Goal: Task Accomplishment & Management: Complete application form

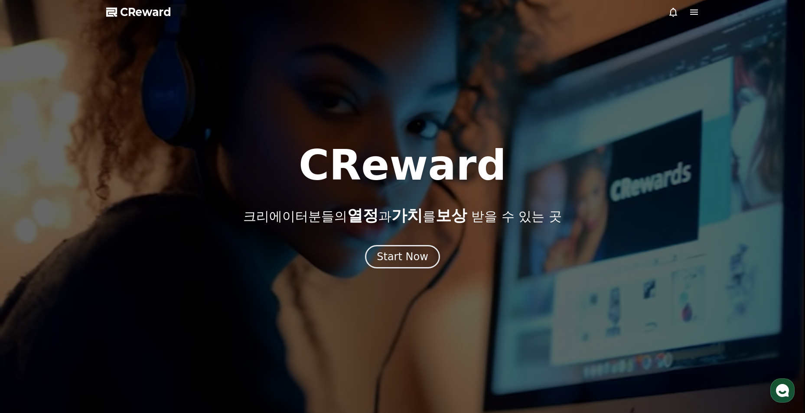
click at [443, 265] on div "Start Now" at bounding box center [402, 256] width 805 height 23
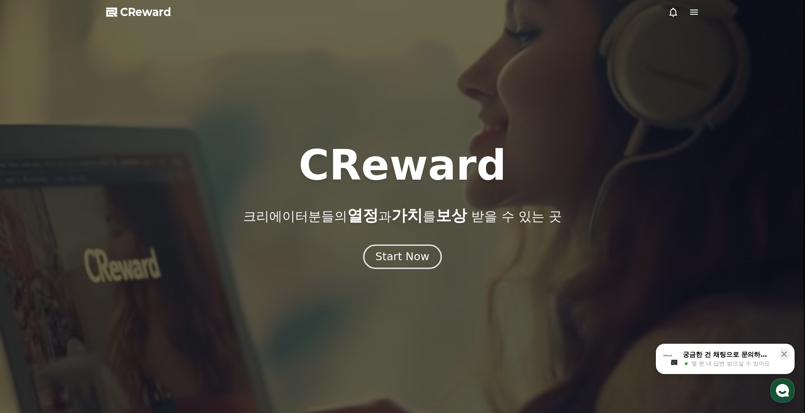
click at [435, 260] on button "Start Now" at bounding box center [402, 257] width 78 height 25
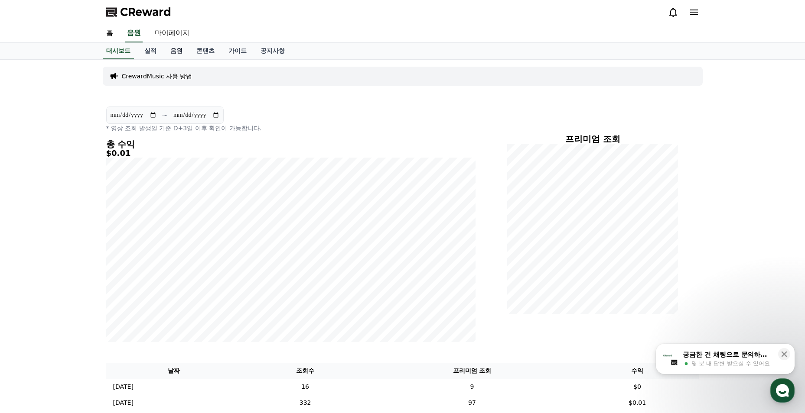
click at [177, 52] on link "음원" at bounding box center [176, 51] width 26 height 16
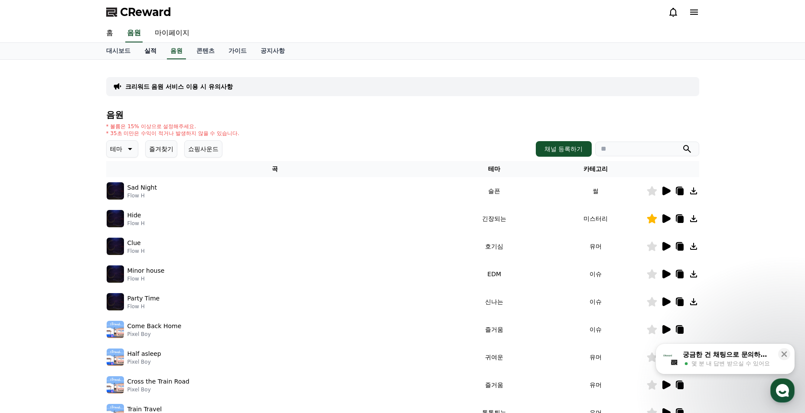
click at [137, 51] on link "실적" at bounding box center [150, 51] width 26 height 16
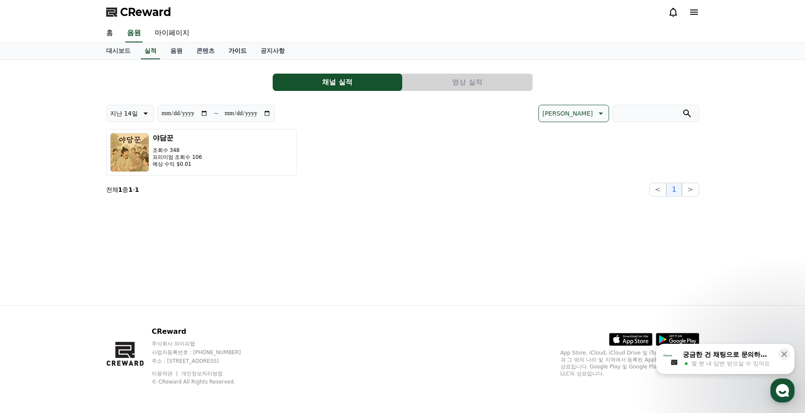
click at [231, 48] on link "가이드" at bounding box center [237, 51] width 32 height 16
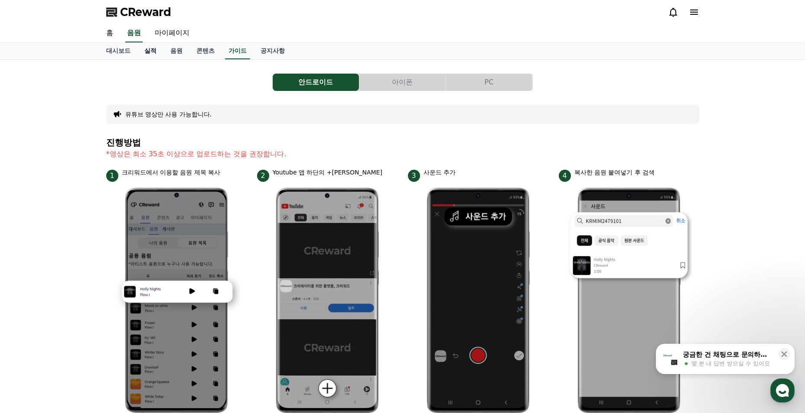
click at [159, 52] on link "실적" at bounding box center [150, 51] width 26 height 16
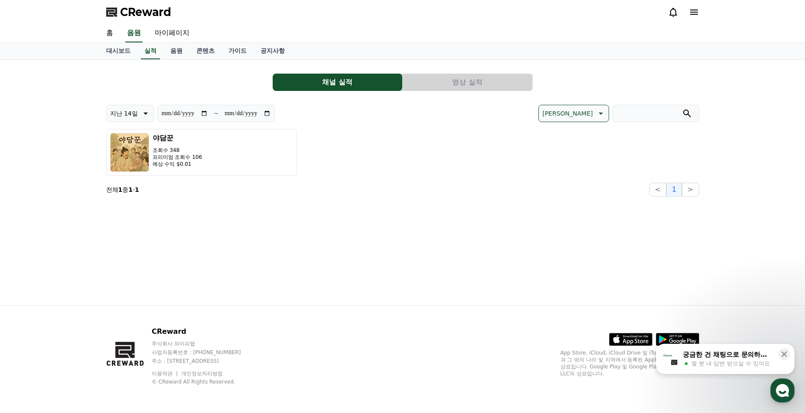
click at [432, 79] on button "영상 실적" at bounding box center [468, 82] width 130 height 17
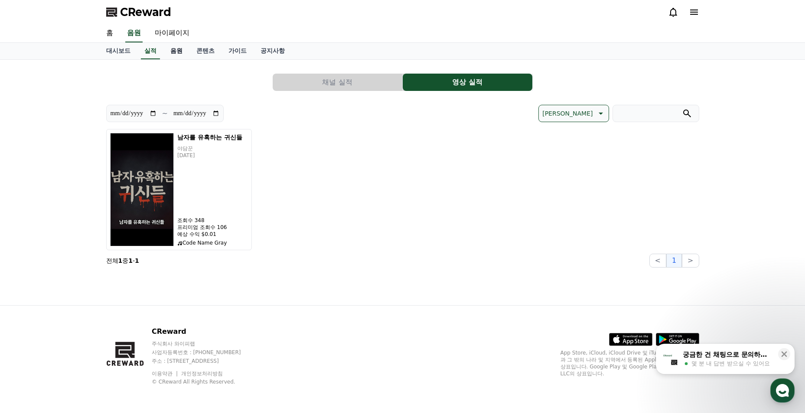
click at [171, 51] on link "음원" at bounding box center [176, 51] width 26 height 16
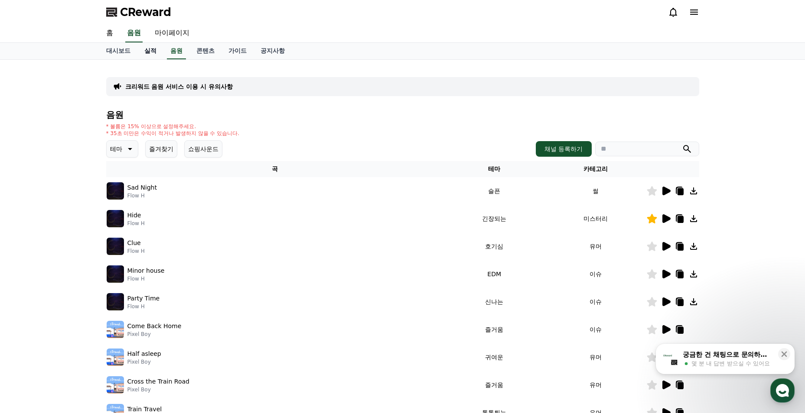
click at [144, 52] on link "실적" at bounding box center [150, 51] width 26 height 16
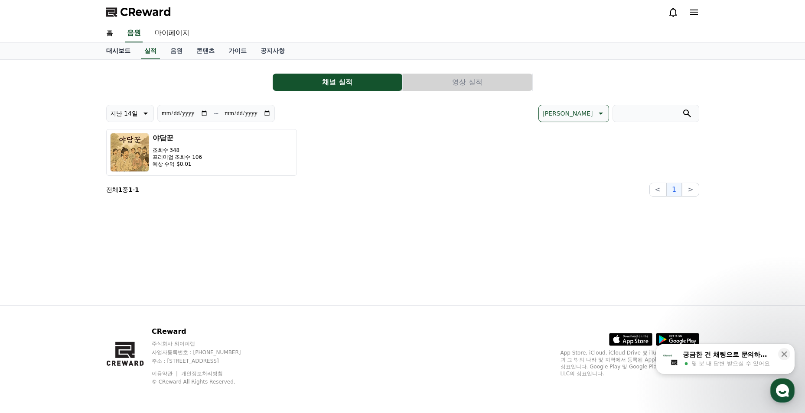
click at [120, 56] on link "대시보드" at bounding box center [118, 51] width 38 height 16
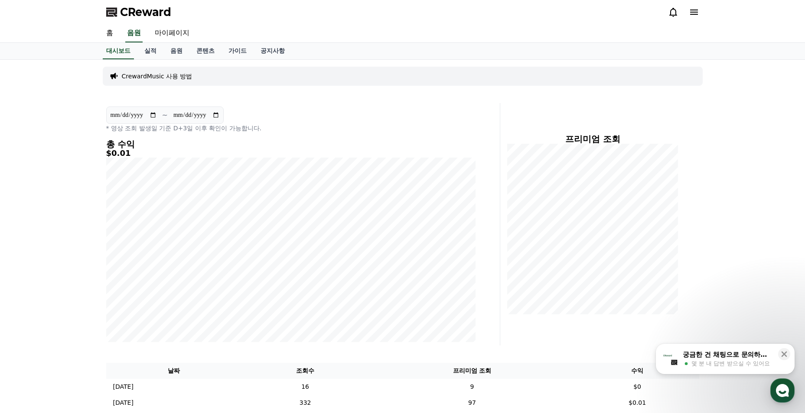
scroll to position [43, 0]
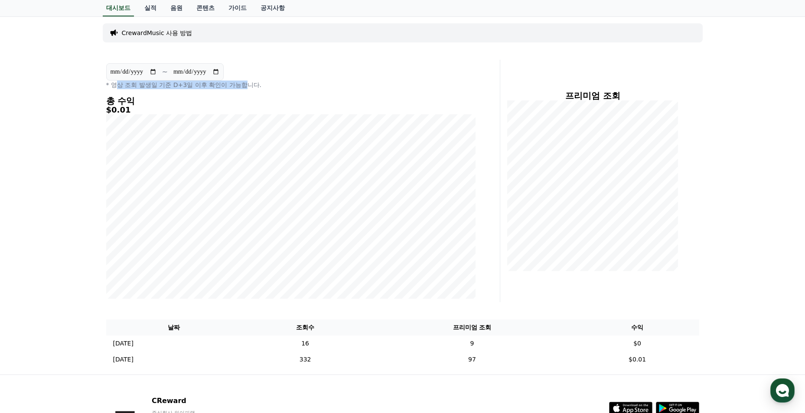
drag, startPoint x: 114, startPoint y: 85, endPoint x: 247, endPoint y: 85, distance: 132.2
click at [247, 85] on p "* 영상 조회 발생일 기준 D+3일 이후 확인이 가능합니다." at bounding box center [290, 85] width 369 height 9
drag, startPoint x: 247, startPoint y: 85, endPoint x: 299, endPoint y: 85, distance: 52.0
click at [299, 85] on p "* 영상 조회 발생일 기준 D+3일 이후 확인이 가능합니다." at bounding box center [290, 85] width 369 height 9
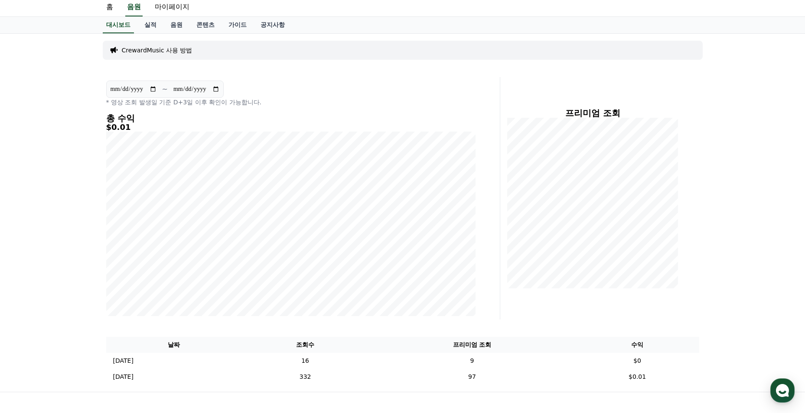
scroll to position [0, 0]
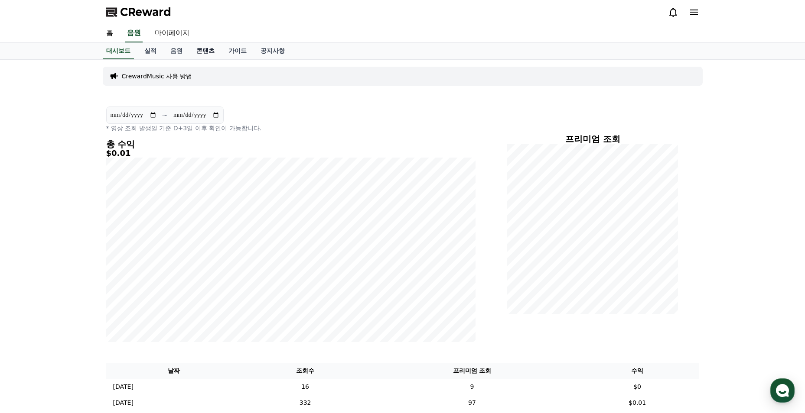
click at [200, 49] on link "콘텐츠" at bounding box center [205, 51] width 32 height 16
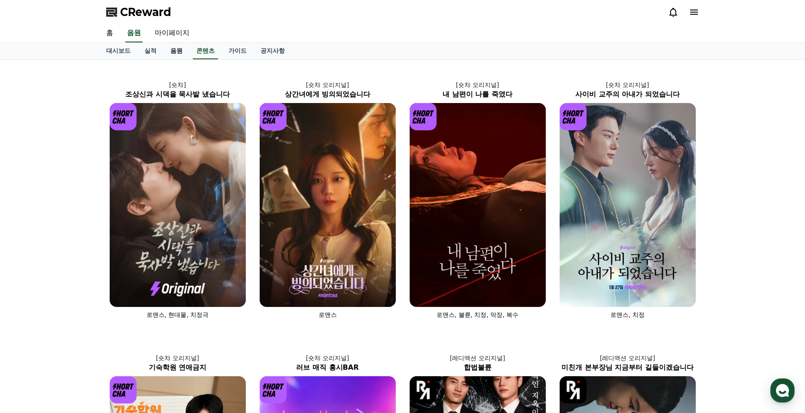
click at [179, 55] on link "음원" at bounding box center [176, 51] width 26 height 16
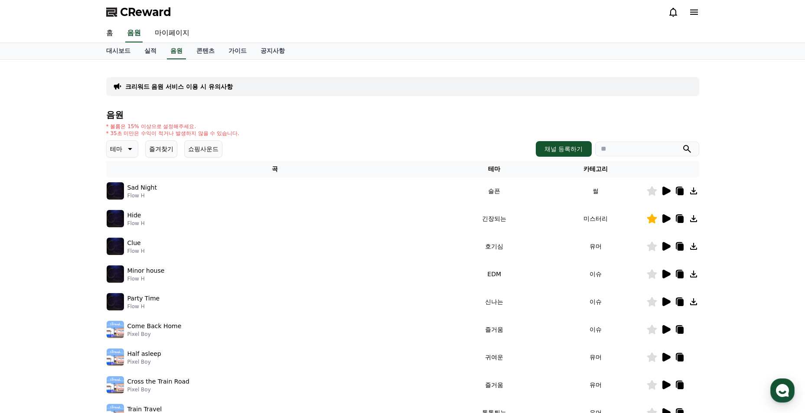
click at [164, 151] on button "즐겨찾기" at bounding box center [161, 148] width 32 height 17
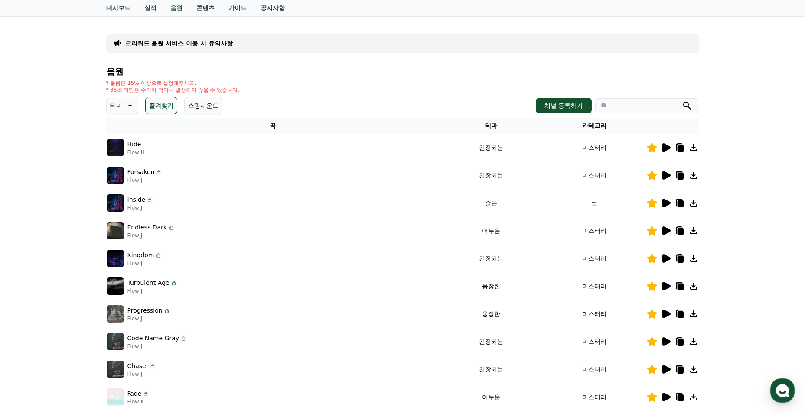
scroll to position [87, 0]
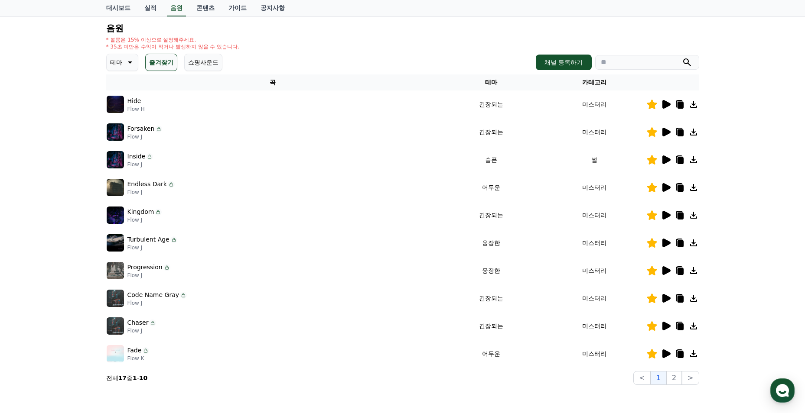
click at [665, 244] on icon at bounding box center [666, 243] width 8 height 9
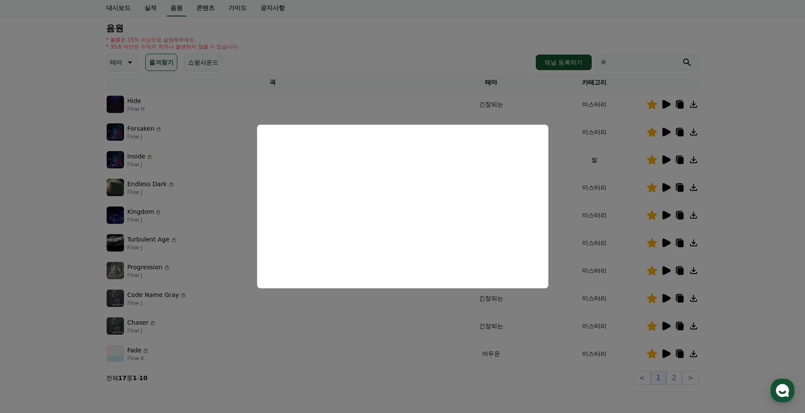
click at [405, 305] on button "close modal" at bounding box center [402, 206] width 805 height 413
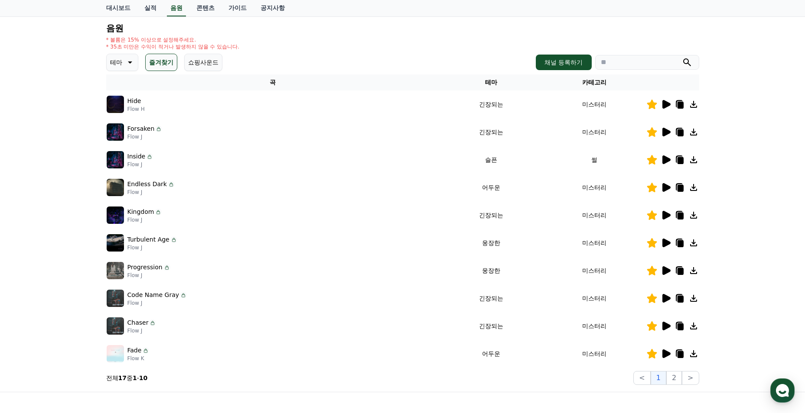
click at [667, 271] on icon at bounding box center [666, 271] width 8 height 9
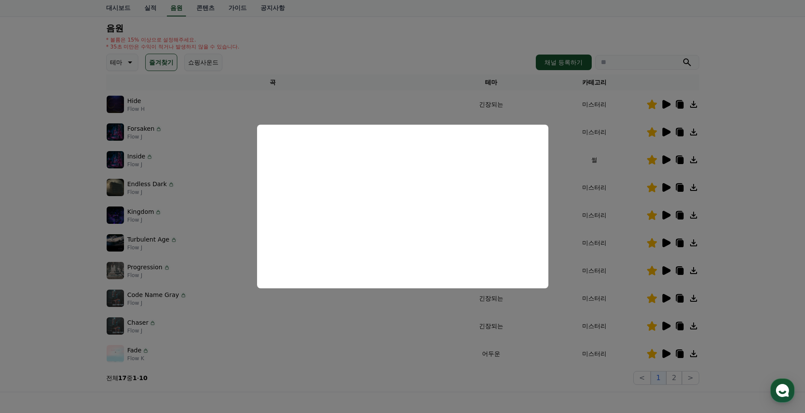
click at [273, 315] on button "close modal" at bounding box center [402, 206] width 805 height 413
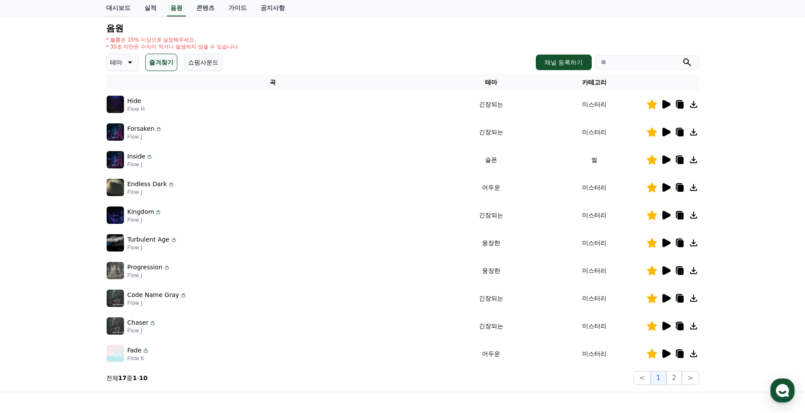
click at [680, 269] on icon at bounding box center [680, 271] width 6 height 7
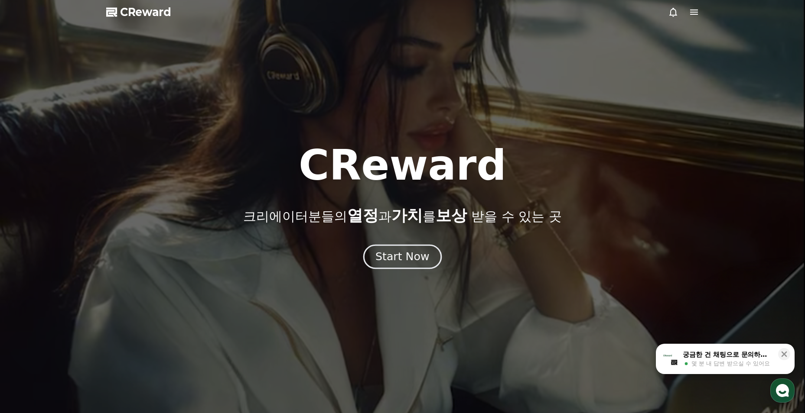
click at [381, 258] on div "Start Now" at bounding box center [402, 257] width 54 height 15
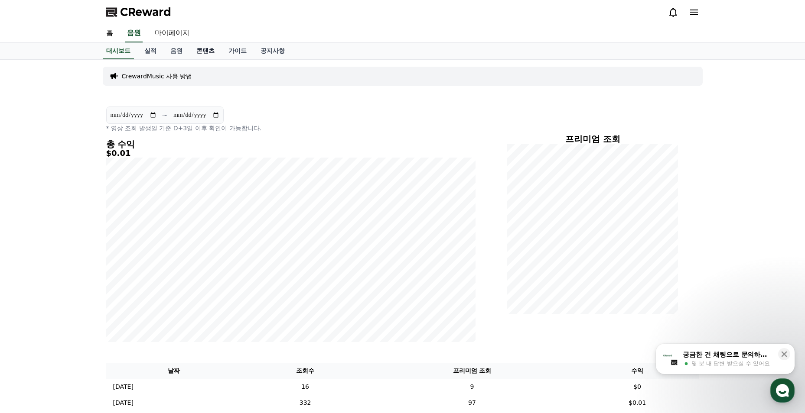
click at [198, 48] on link "콘텐츠" at bounding box center [205, 51] width 32 height 16
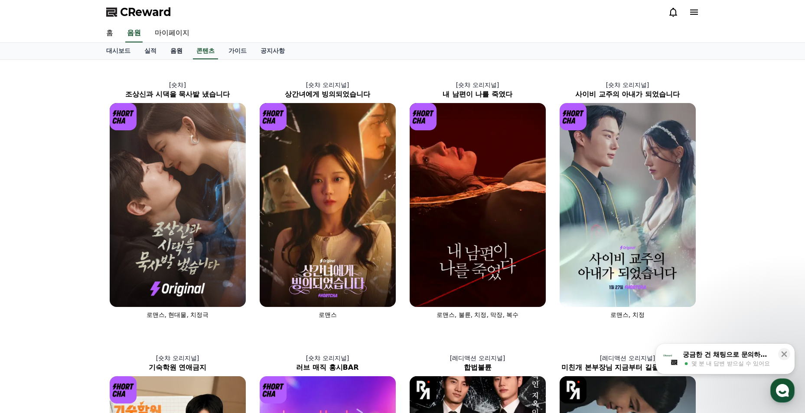
click at [176, 53] on link "음원" at bounding box center [176, 51] width 26 height 16
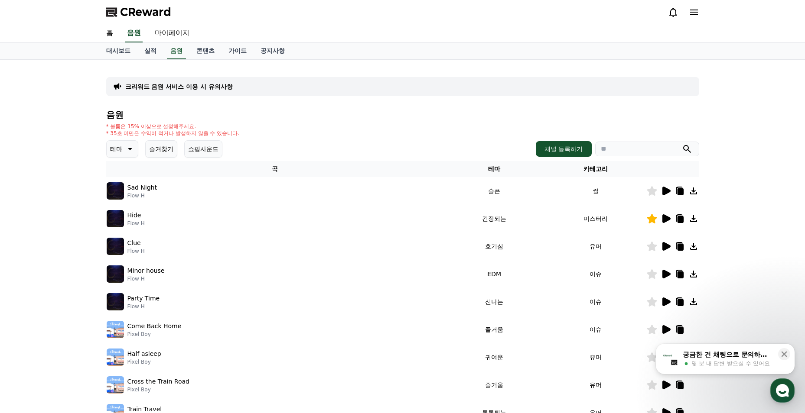
scroll to position [87, 0]
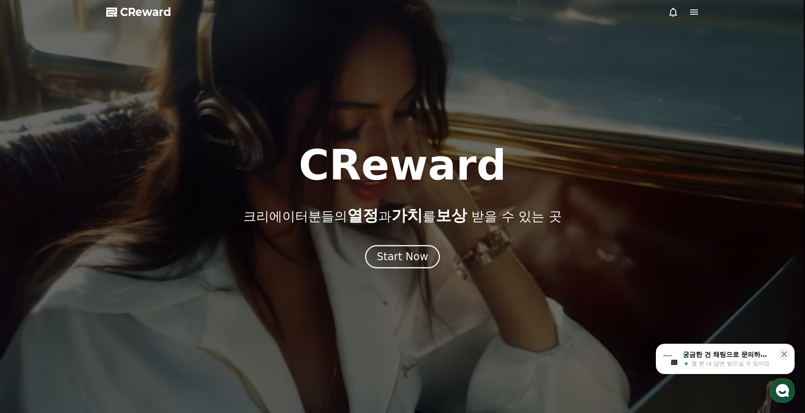
click at [390, 236] on div "CReward 크리에이터분들의 열정 과 가치 를 보상 받을 수 있는 곳 Start Now" at bounding box center [402, 207] width 805 height 124
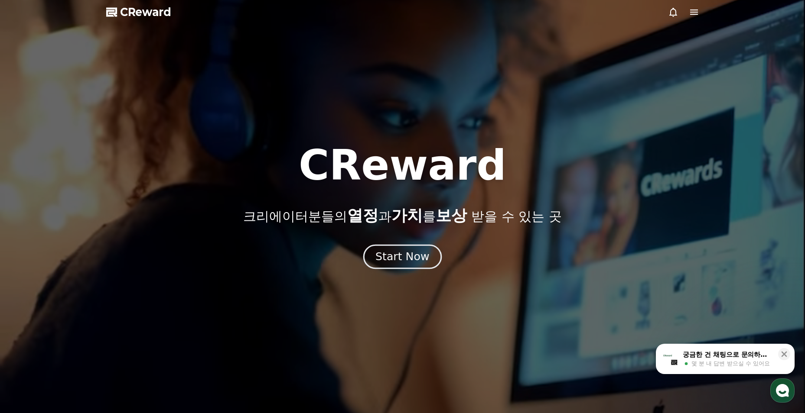
click at [398, 252] on div "Start Now" at bounding box center [402, 257] width 54 height 15
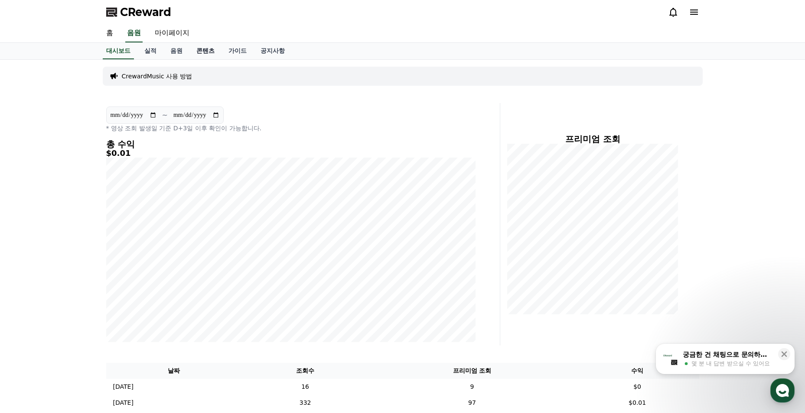
click at [204, 56] on link "콘텐츠" at bounding box center [205, 51] width 32 height 16
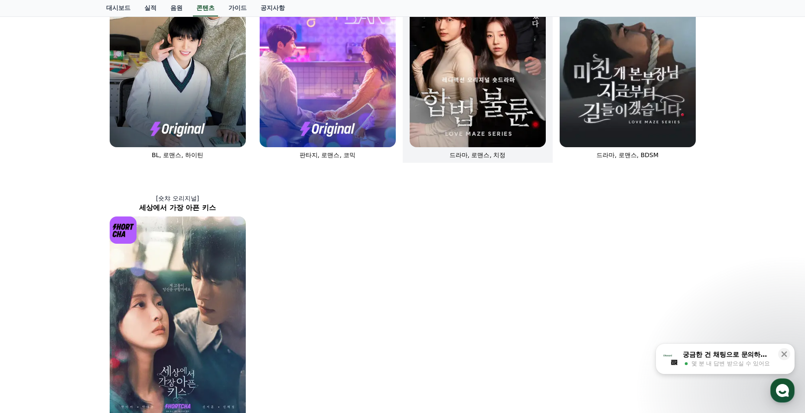
scroll to position [347, 0]
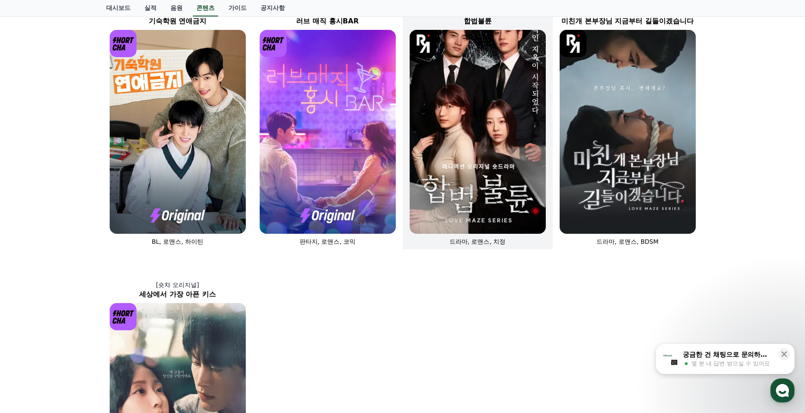
click at [470, 172] on img at bounding box center [478, 132] width 136 height 204
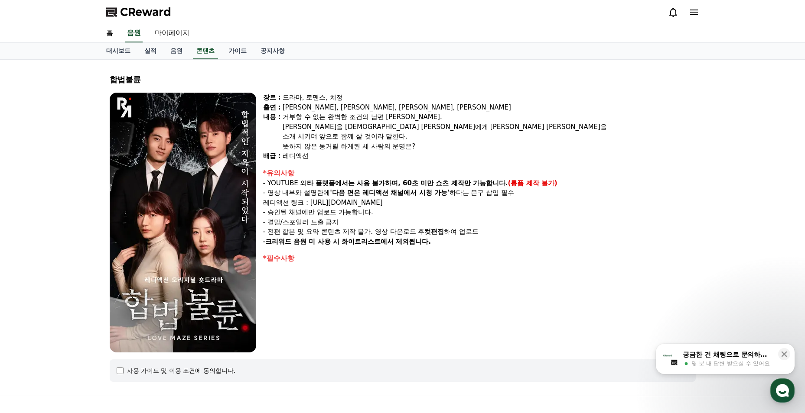
select select
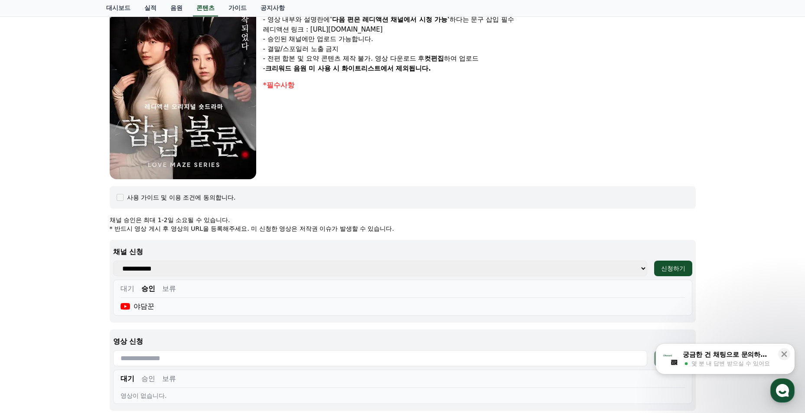
scroll to position [303, 0]
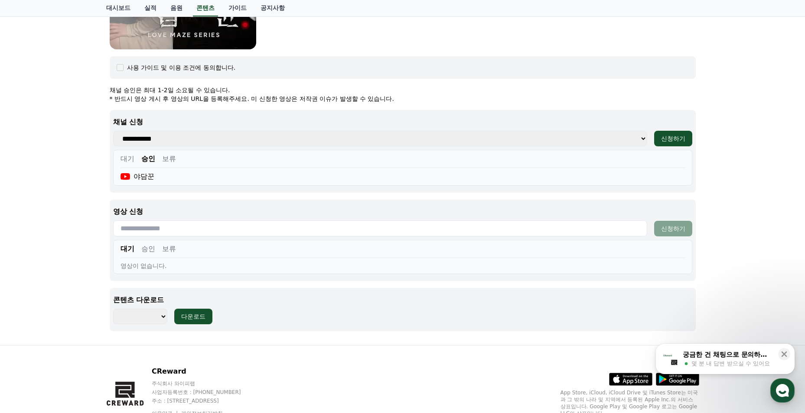
click at [199, 230] on input "text" at bounding box center [380, 229] width 534 height 16
paste input "**********"
type input "**********"
click at [677, 226] on div "신청하기" at bounding box center [673, 229] width 24 height 9
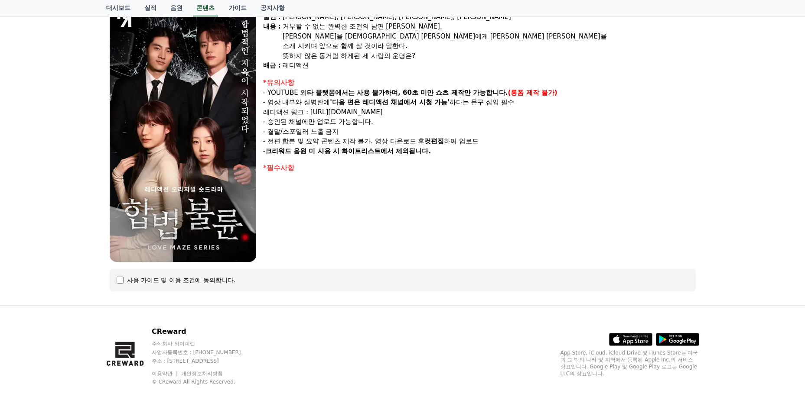
select select
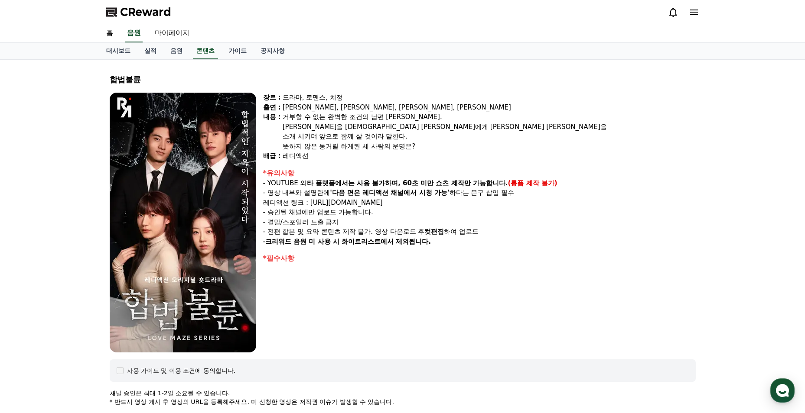
click at [134, 14] on span "CReward" at bounding box center [145, 12] width 51 height 14
